Goal: Task Accomplishment & Management: Manage account settings

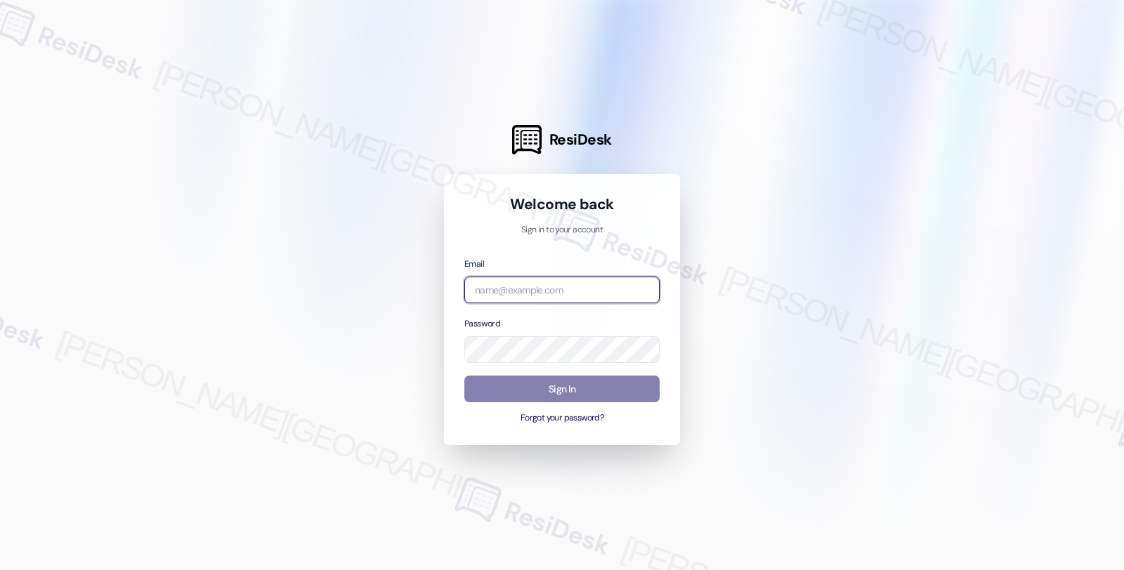
click at [529, 289] on input "email" at bounding box center [561, 290] width 195 height 27
type input "twelve"
click at [559, 289] on input "email" at bounding box center [561, 290] width 195 height 27
type input "automated-surveys-twelve_rivers_management-fides.[PERSON_NAME]@twelve_rivers_[D…"
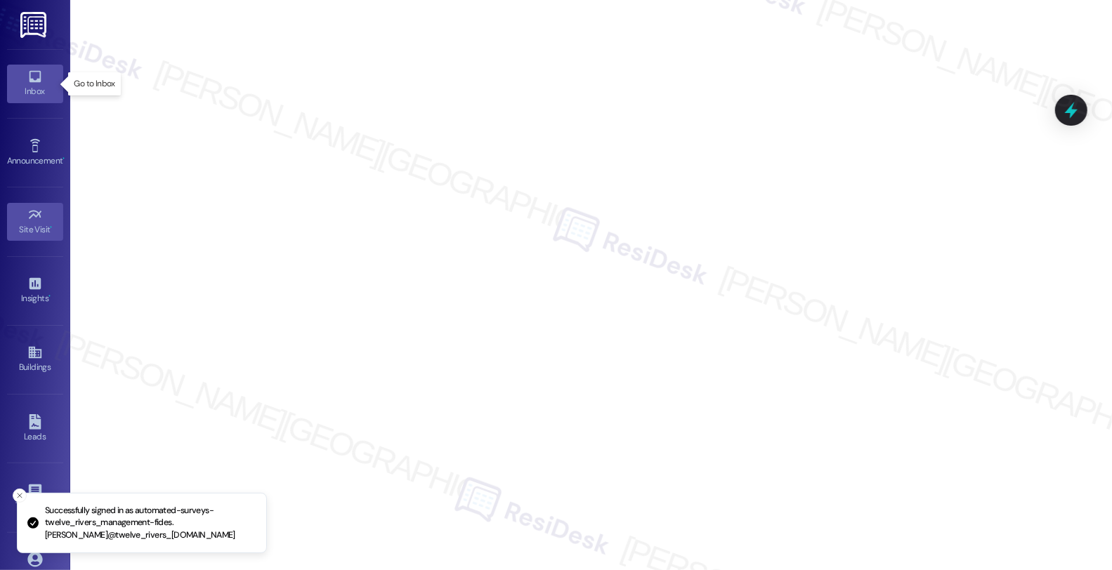
click at [32, 79] on icon at bounding box center [34, 76] width 15 height 15
